Goal: Transaction & Acquisition: Book appointment/travel/reservation

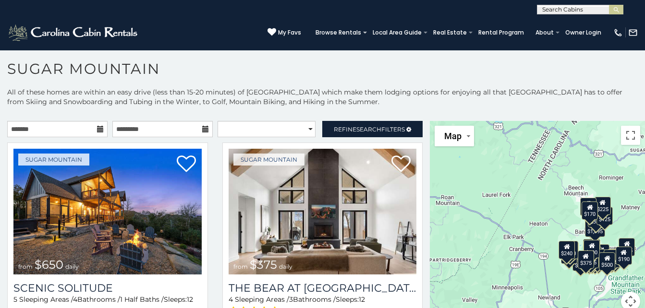
scroll to position [5, 0]
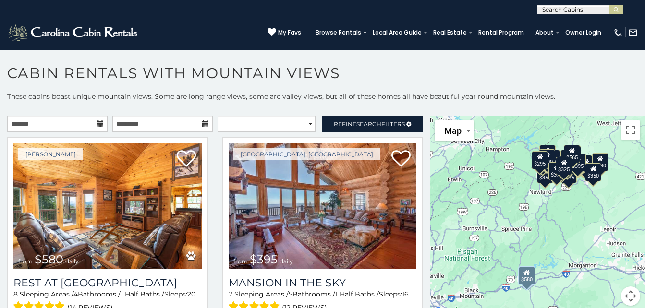
scroll to position [5, 0]
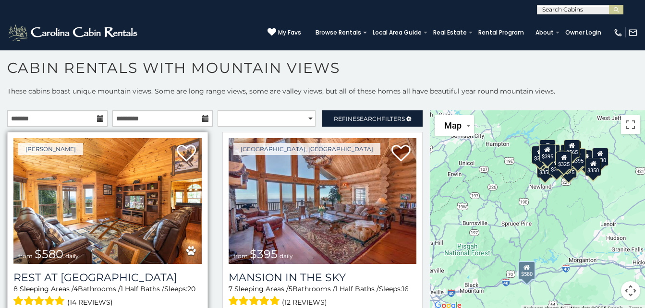
click at [150, 217] on img at bounding box center [107, 201] width 188 height 126
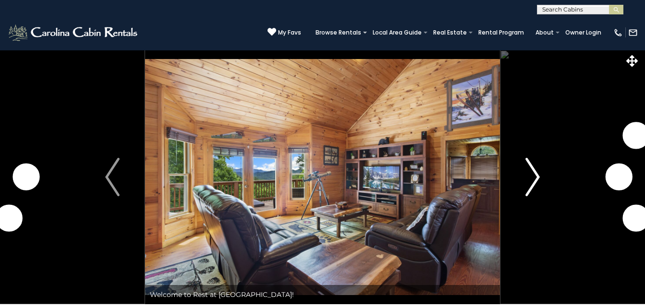
click at [539, 177] on img "Next" at bounding box center [533, 177] width 14 height 38
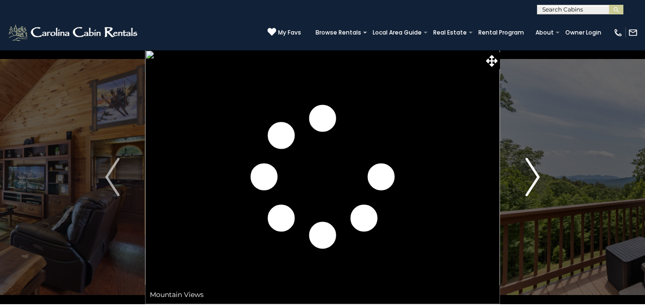
click at [539, 177] on img "Next" at bounding box center [533, 177] width 14 height 38
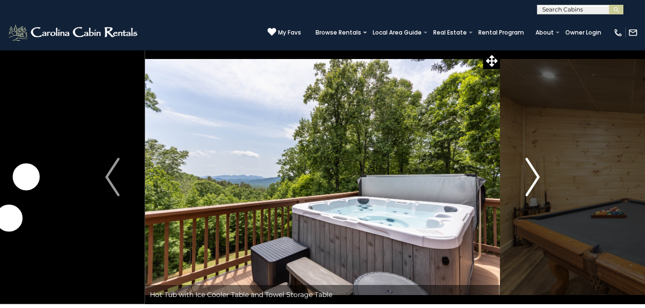
click at [539, 177] on img "Next" at bounding box center [533, 177] width 14 height 38
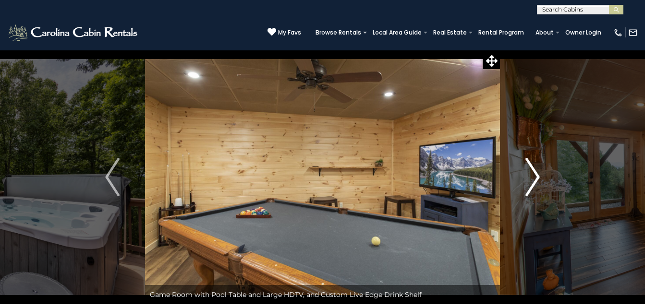
click at [539, 177] on img "Next" at bounding box center [533, 177] width 14 height 38
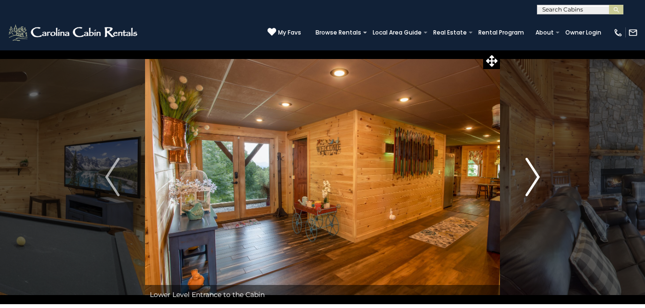
click at [539, 177] on img "Next" at bounding box center [533, 177] width 14 height 38
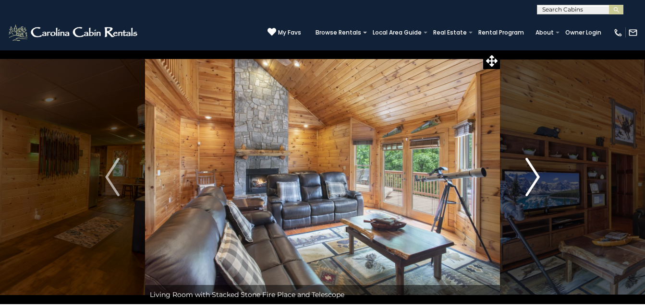
click at [539, 177] on img "Next" at bounding box center [533, 177] width 14 height 38
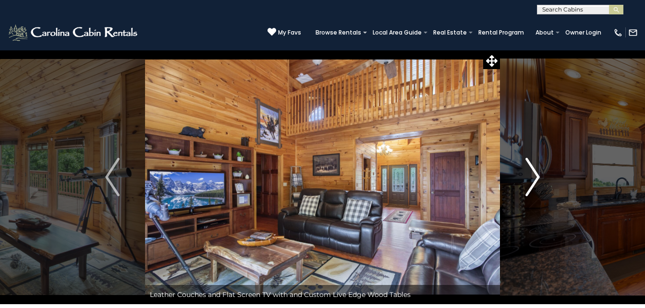
click at [539, 177] on img "Next" at bounding box center [533, 177] width 14 height 38
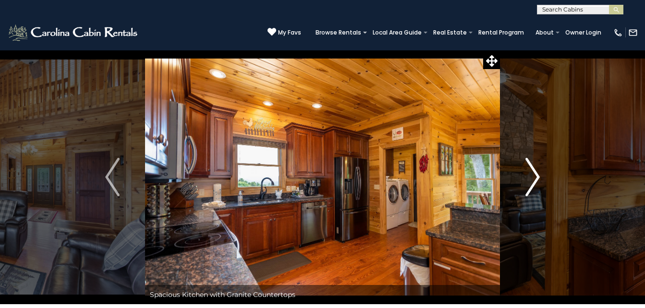
click at [539, 177] on img "Next" at bounding box center [533, 177] width 14 height 38
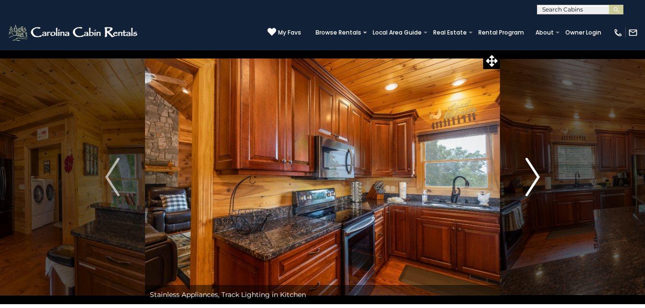
click at [539, 177] on img "Next" at bounding box center [533, 177] width 14 height 38
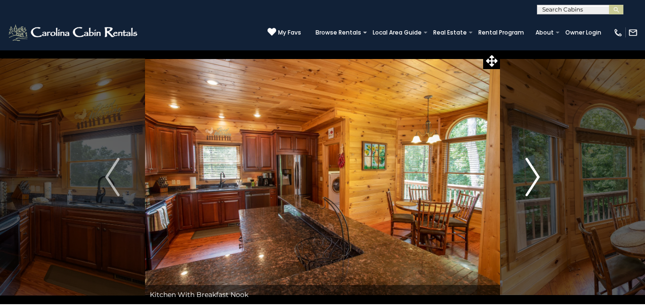
click at [537, 177] on img "Next" at bounding box center [533, 177] width 14 height 38
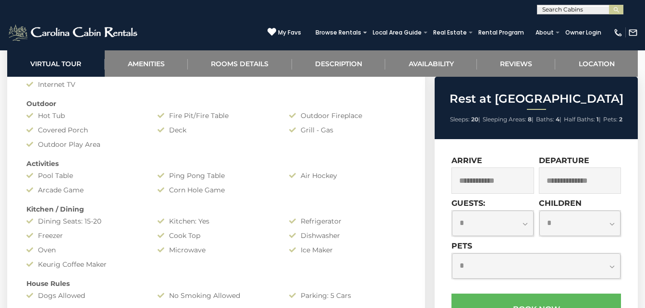
scroll to position [800, 0]
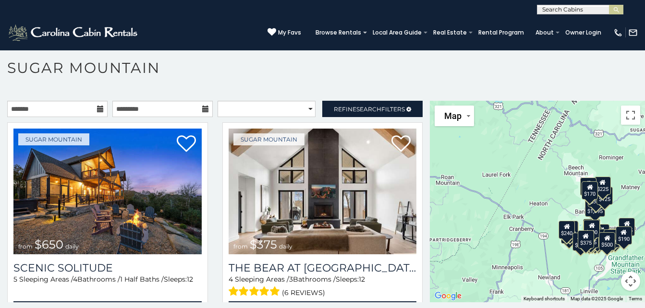
scroll to position [28, 0]
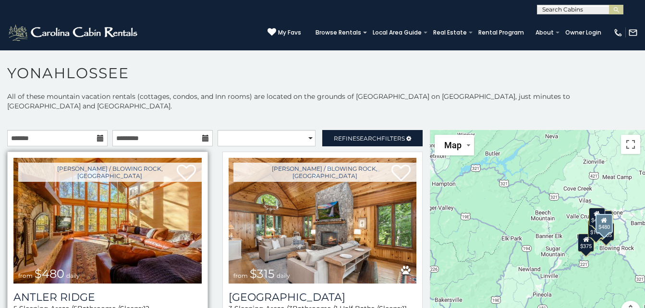
click at [72, 209] on img at bounding box center [107, 221] width 188 height 126
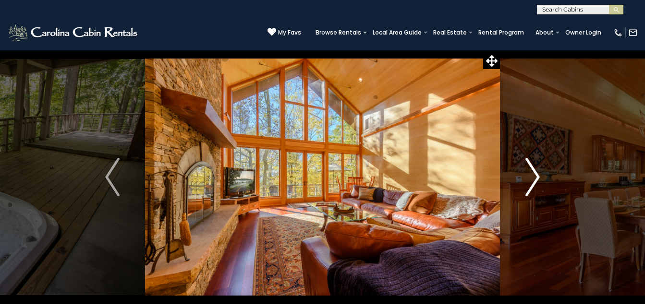
click at [532, 179] on img "Next" at bounding box center [533, 177] width 14 height 38
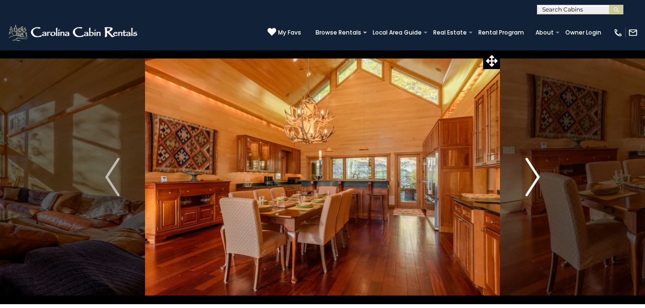
click at [538, 178] on img "Next" at bounding box center [533, 177] width 14 height 38
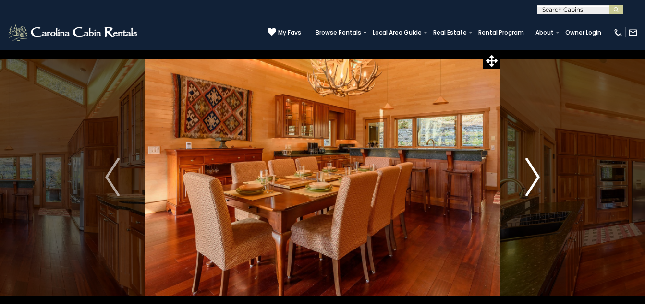
click at [538, 178] on img "Next" at bounding box center [533, 177] width 14 height 38
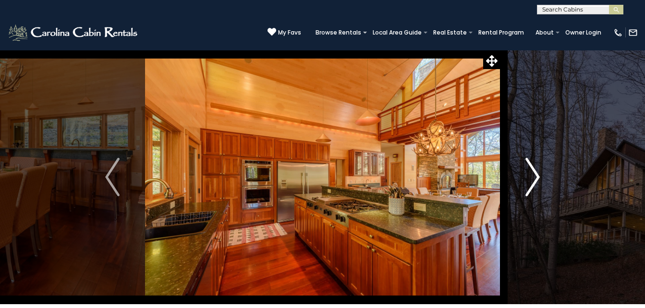
click at [538, 178] on img "Next" at bounding box center [533, 177] width 14 height 38
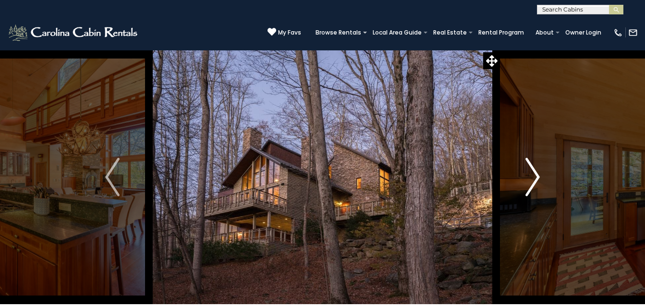
click at [538, 178] on img "Next" at bounding box center [533, 177] width 14 height 38
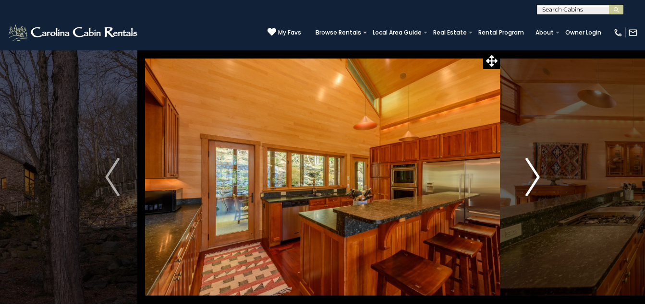
click at [538, 178] on img "Next" at bounding box center [533, 177] width 14 height 38
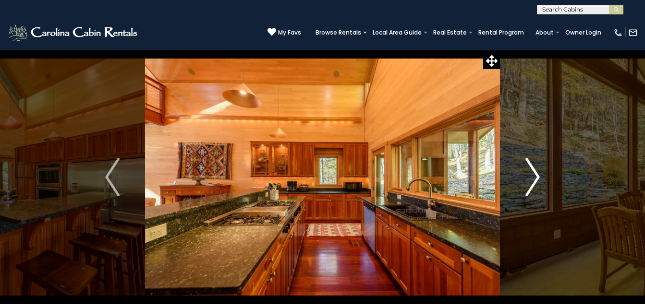
click at [538, 178] on img "Next" at bounding box center [533, 177] width 14 height 38
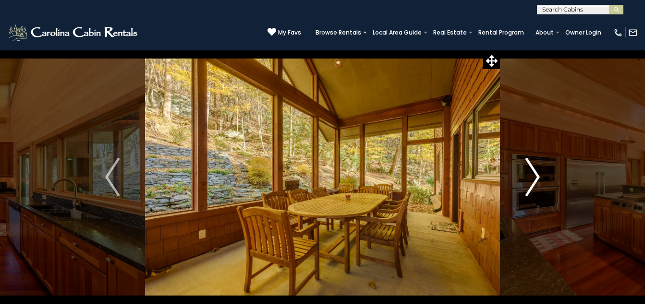
click at [538, 178] on img "Next" at bounding box center [533, 177] width 14 height 38
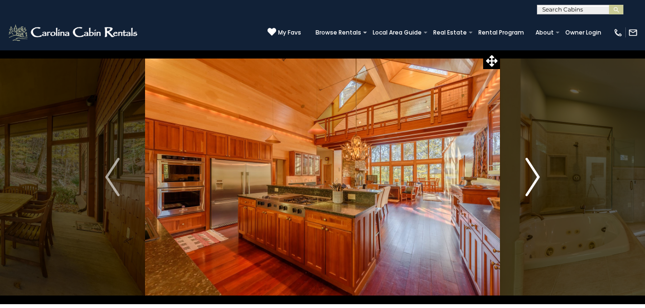
click at [538, 178] on img "Next" at bounding box center [533, 177] width 14 height 38
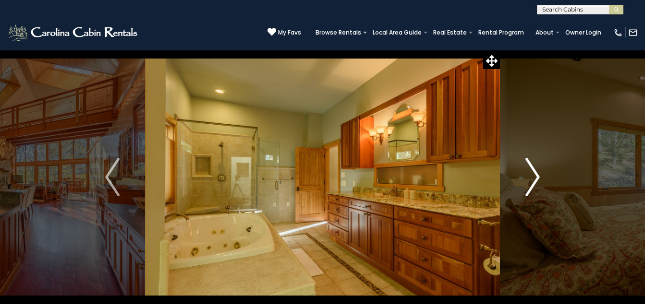
click at [538, 178] on img "Next" at bounding box center [533, 177] width 14 height 38
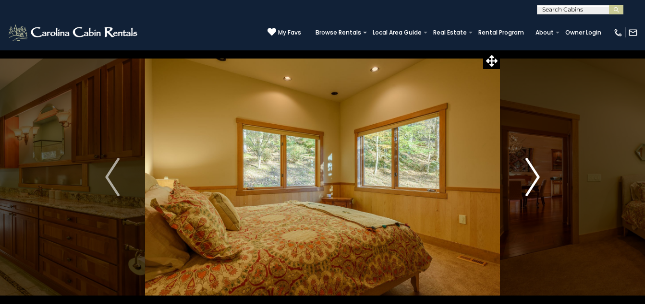
click at [538, 178] on img "Next" at bounding box center [533, 177] width 14 height 38
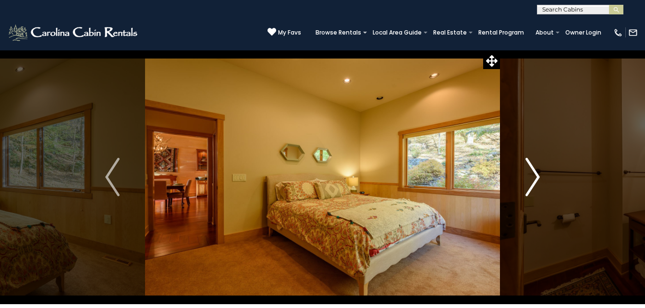
click at [538, 178] on img "Next" at bounding box center [533, 177] width 14 height 38
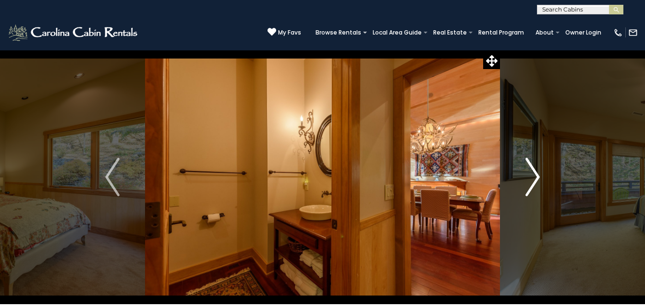
click at [538, 178] on img "Next" at bounding box center [533, 177] width 14 height 38
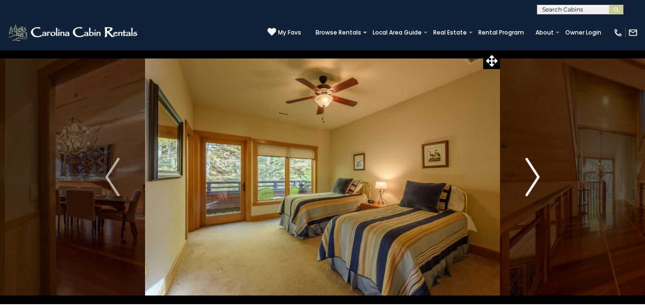
click at [538, 178] on img "Next" at bounding box center [533, 177] width 14 height 38
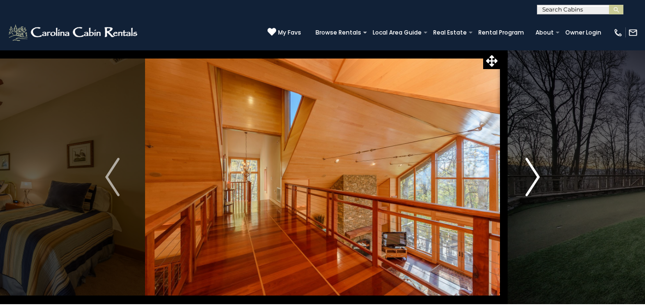
click at [538, 178] on img "Next" at bounding box center [533, 177] width 14 height 38
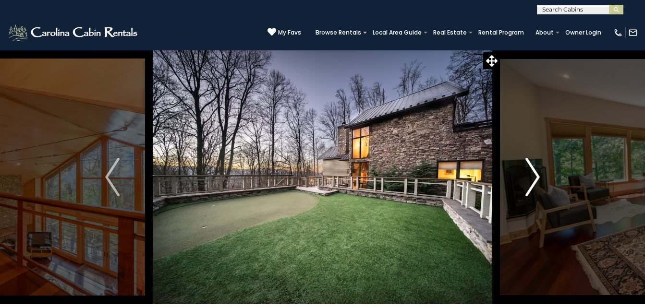
click at [538, 178] on img "Next" at bounding box center [533, 177] width 14 height 38
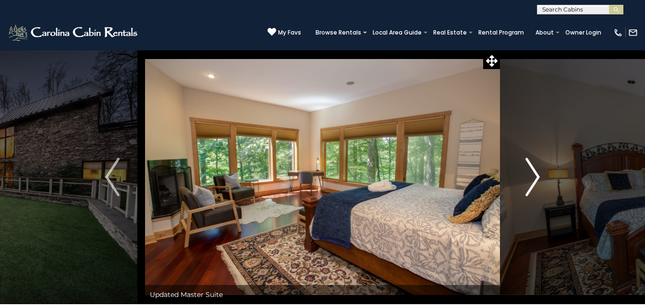
click at [538, 178] on img "Next" at bounding box center [533, 177] width 14 height 38
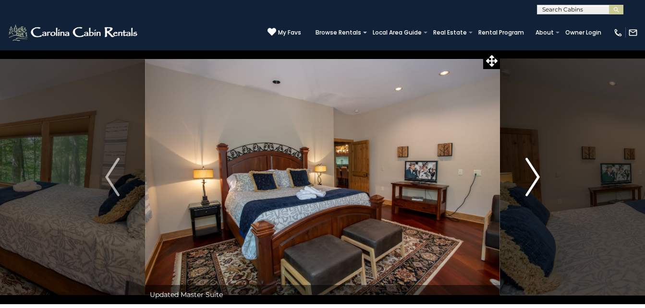
click at [538, 178] on img "Next" at bounding box center [533, 177] width 14 height 38
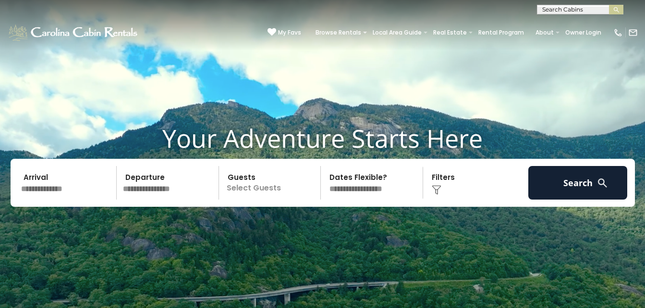
click at [73, 187] on input "text" at bounding box center [67, 183] width 99 height 34
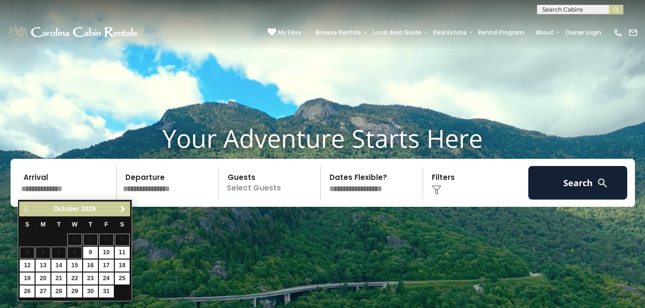
click at [122, 213] on span "Next" at bounding box center [123, 210] width 8 height 8
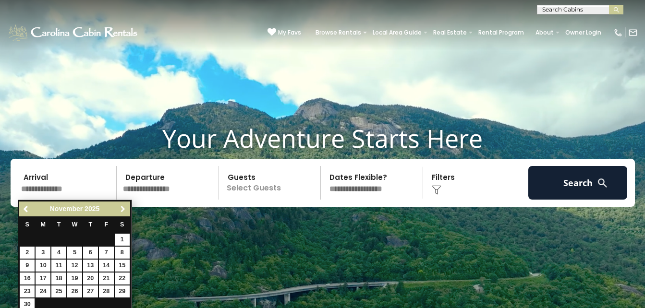
click at [122, 213] on span "Next" at bounding box center [123, 210] width 8 height 8
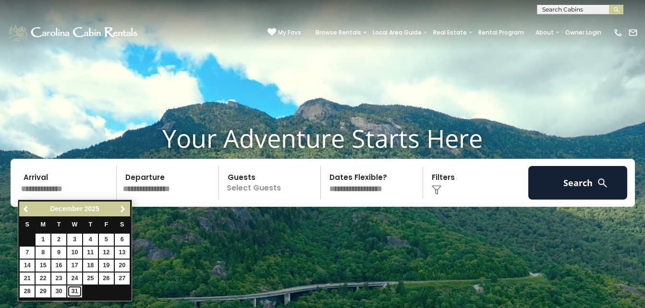
click at [73, 292] on link "31" at bounding box center [74, 292] width 15 height 12
type input "********"
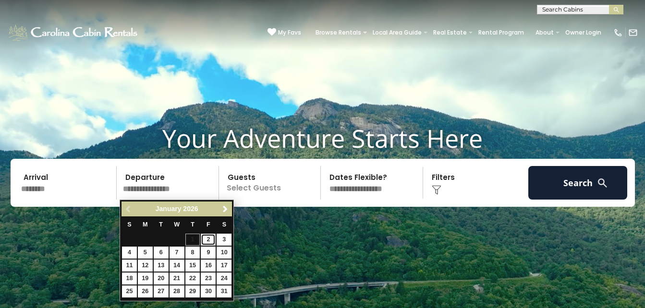
click at [208, 241] on link "2" at bounding box center [208, 240] width 15 height 12
type input "******"
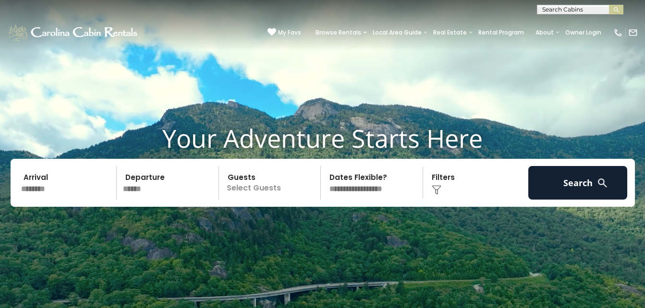
click at [258, 188] on p "Select Guests" at bounding box center [271, 183] width 99 height 34
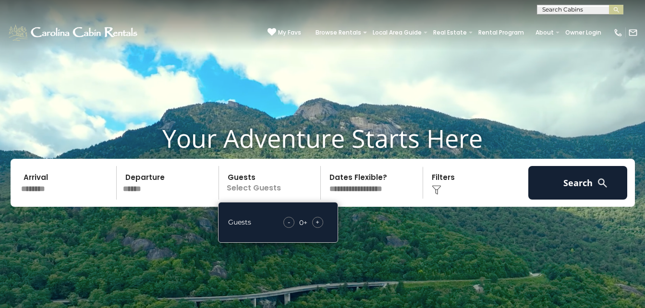
click at [315, 221] on div "+" at bounding box center [317, 222] width 11 height 11
click at [366, 187] on select "**********" at bounding box center [373, 183] width 99 height 34
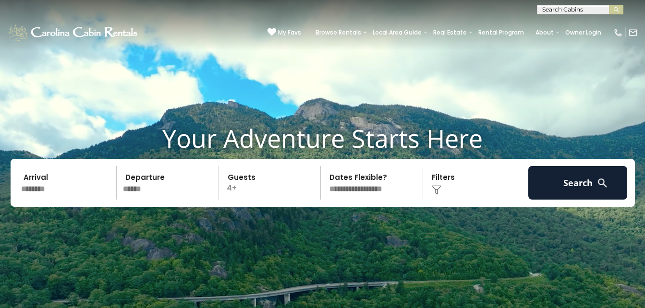
select select "*"
click at [324, 166] on select "**********" at bounding box center [373, 183] width 99 height 34
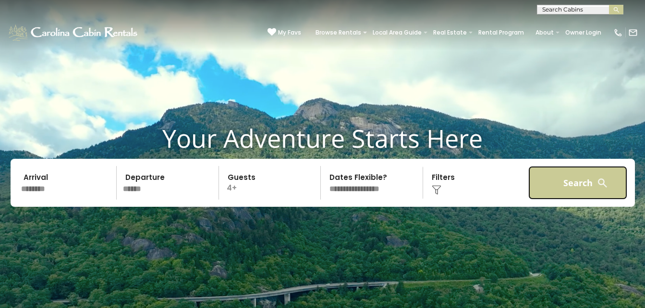
click at [578, 180] on button "Search" at bounding box center [577, 183] width 99 height 34
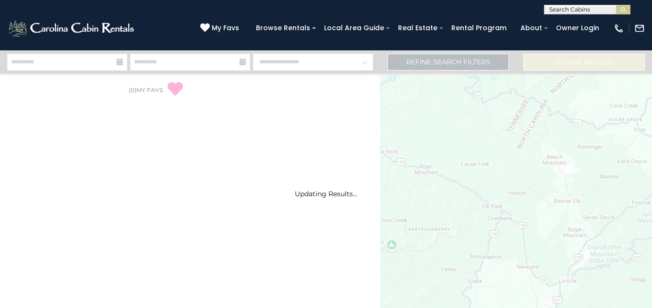
select select "*"
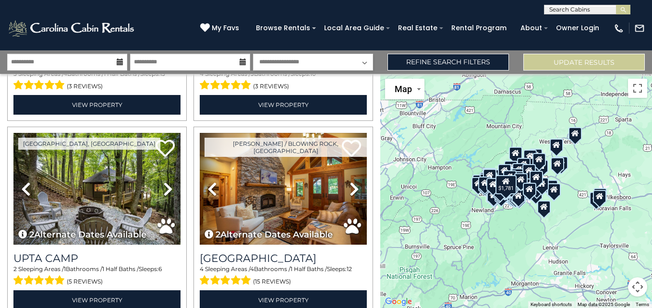
scroll to position [781, 0]
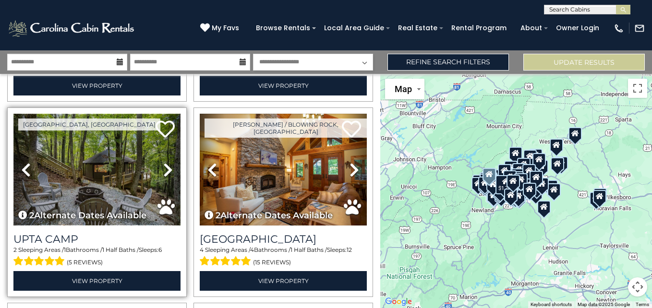
click at [89, 152] on img at bounding box center [96, 170] width 167 height 112
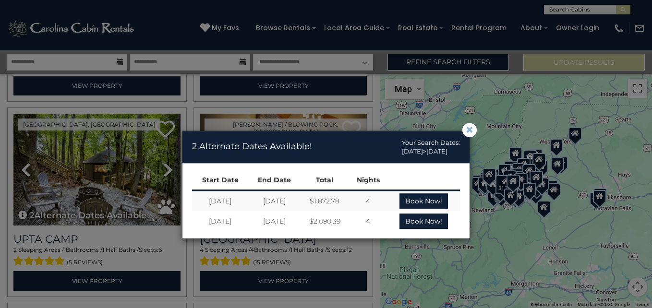
click at [472, 130] on span "×" at bounding box center [470, 130] width 9 height 0
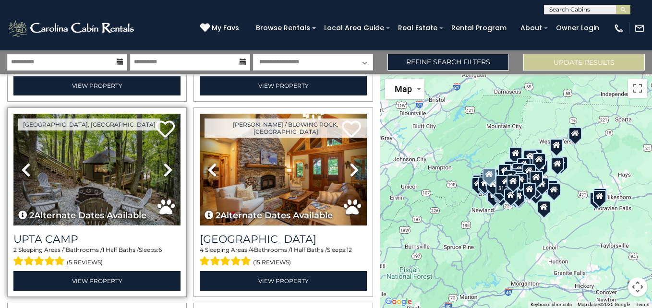
click at [105, 148] on img at bounding box center [96, 170] width 167 height 112
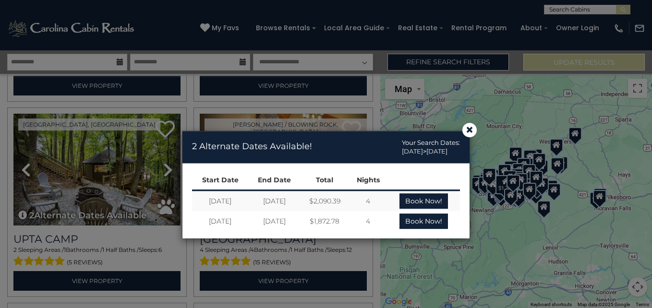
click at [167, 162] on div "× 2 Alternate Dates Available! Your Search Dates: 12/31/2025 > 01/02/2026 Start…" at bounding box center [326, 183] width 652 height 251
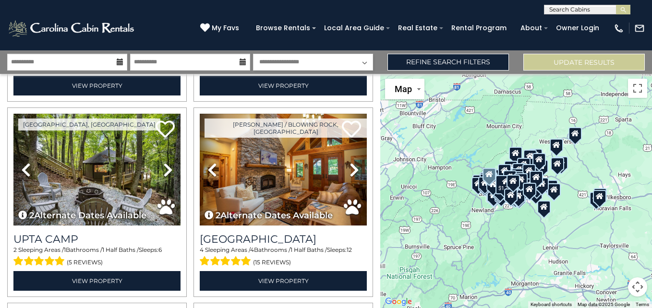
click at [167, 162] on icon at bounding box center [168, 169] width 10 height 15
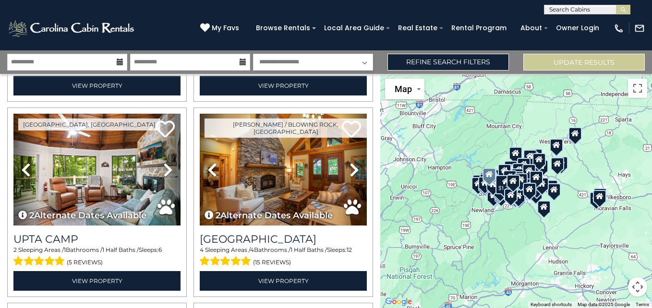
click at [167, 162] on icon at bounding box center [168, 169] width 10 height 15
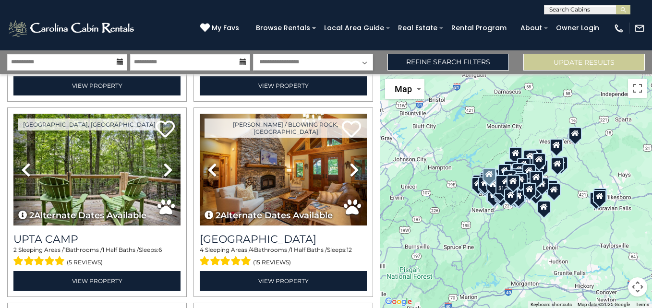
click at [167, 162] on icon at bounding box center [168, 169] width 10 height 15
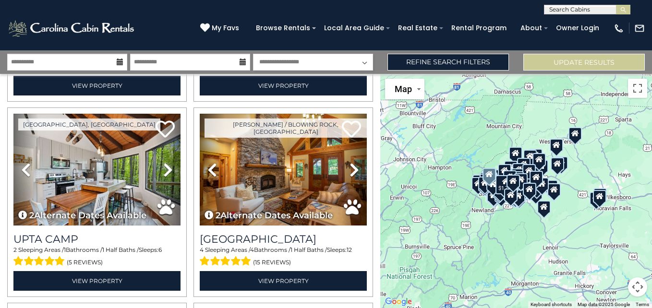
click at [167, 162] on icon at bounding box center [168, 169] width 10 height 15
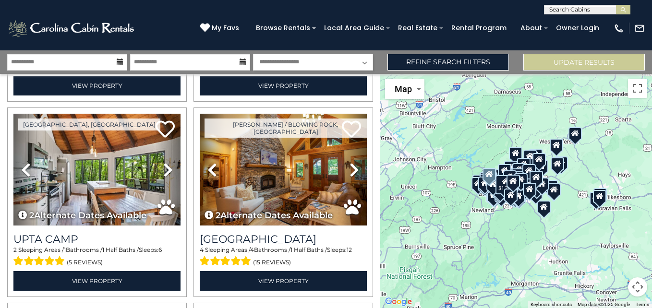
click at [167, 162] on icon at bounding box center [168, 169] width 10 height 15
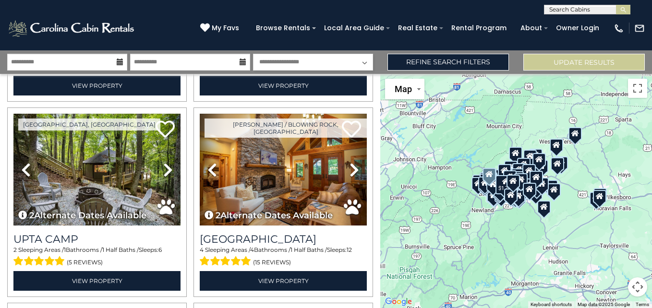
click at [167, 162] on icon at bounding box center [168, 169] width 10 height 15
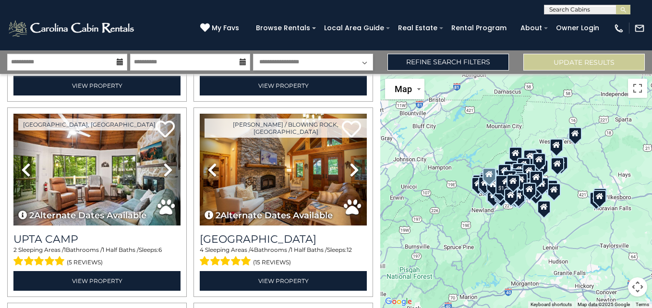
click at [167, 162] on icon at bounding box center [168, 169] width 10 height 15
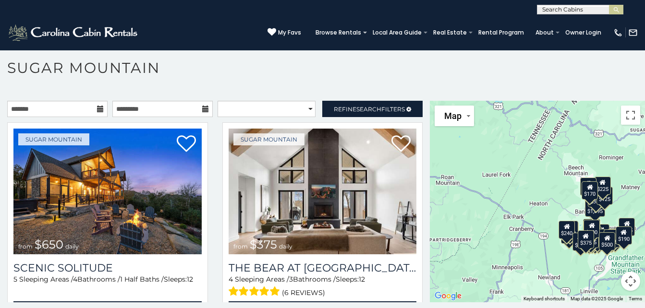
scroll to position [28, 0]
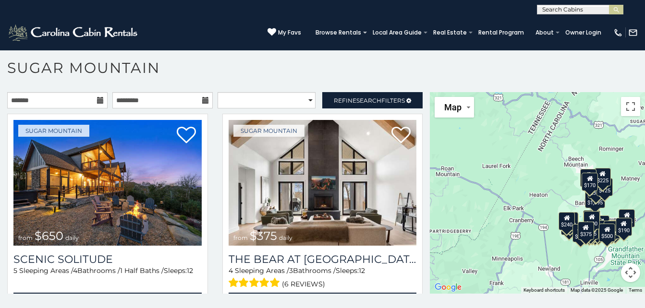
click at [98, 98] on icon at bounding box center [100, 100] width 7 height 7
